Goal: Book appointment/travel/reservation

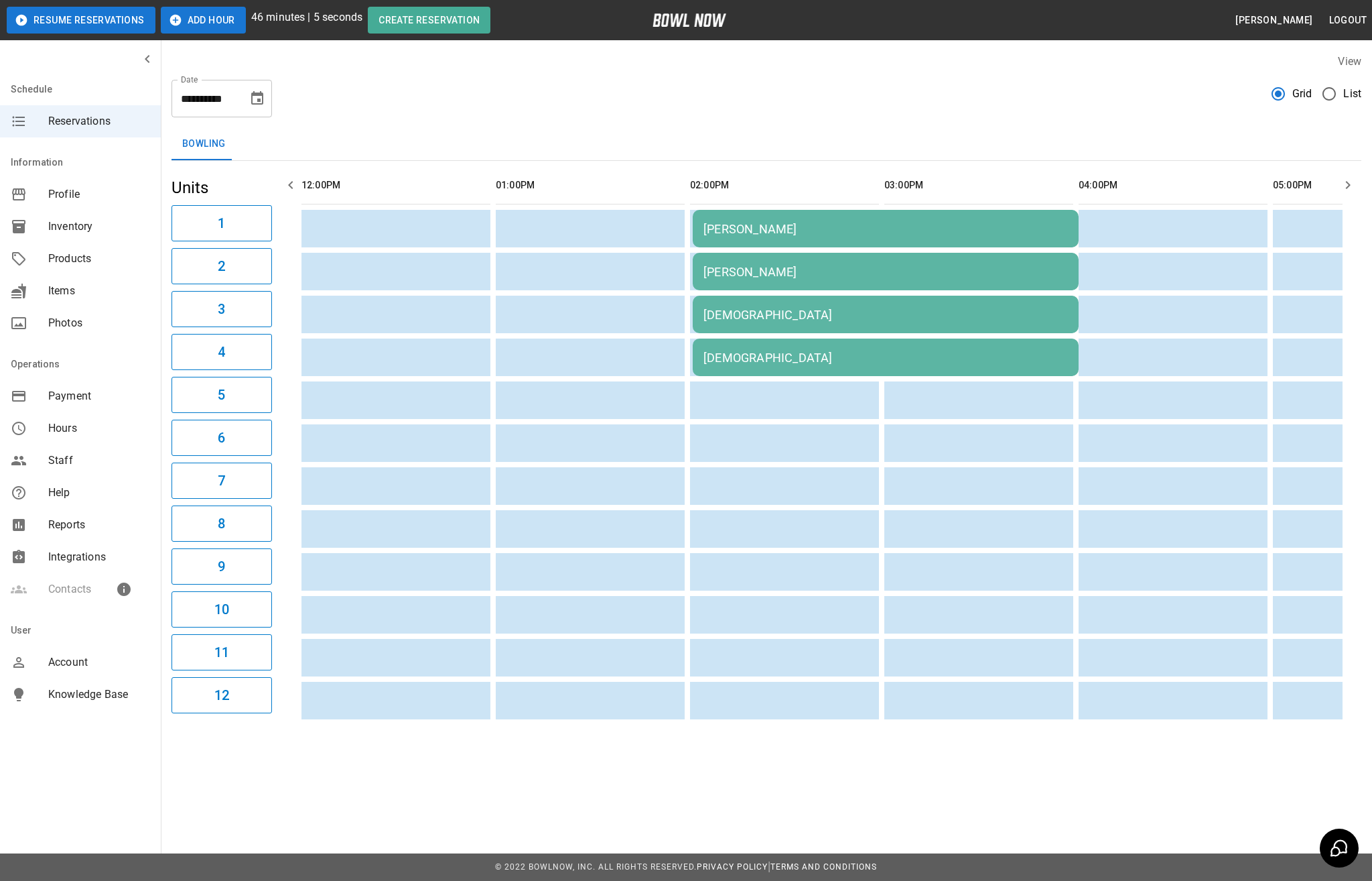
scroll to position [0, 1306]
